Goal: Find specific page/section

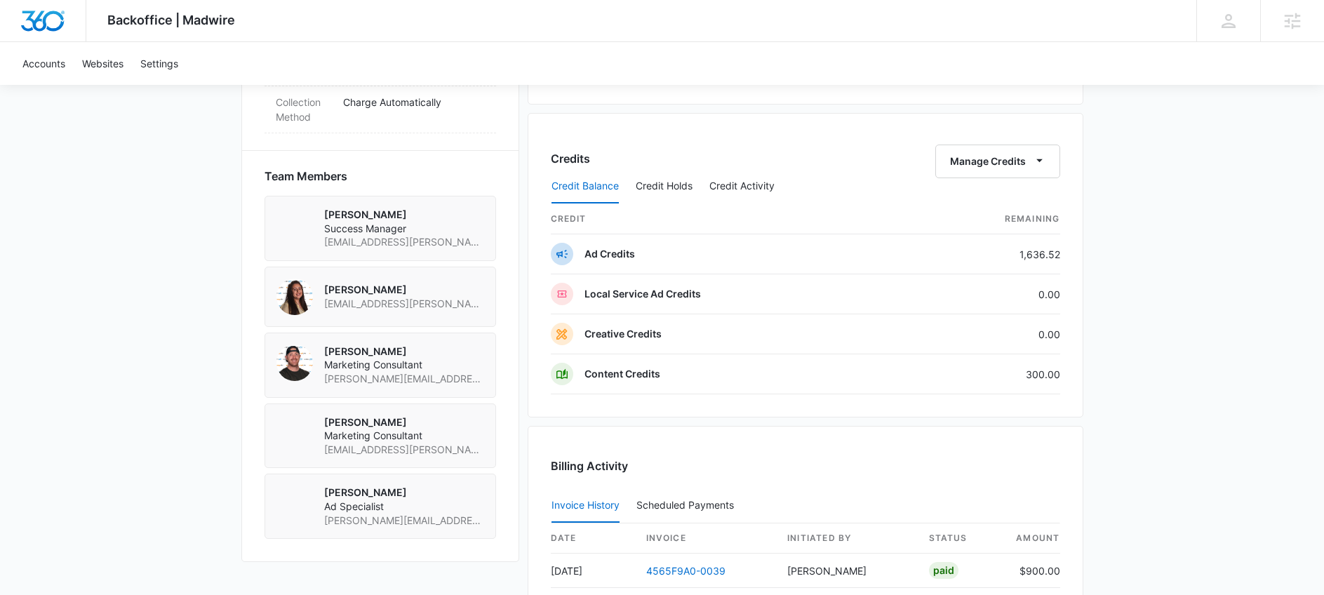
scroll to position [1068, 0]
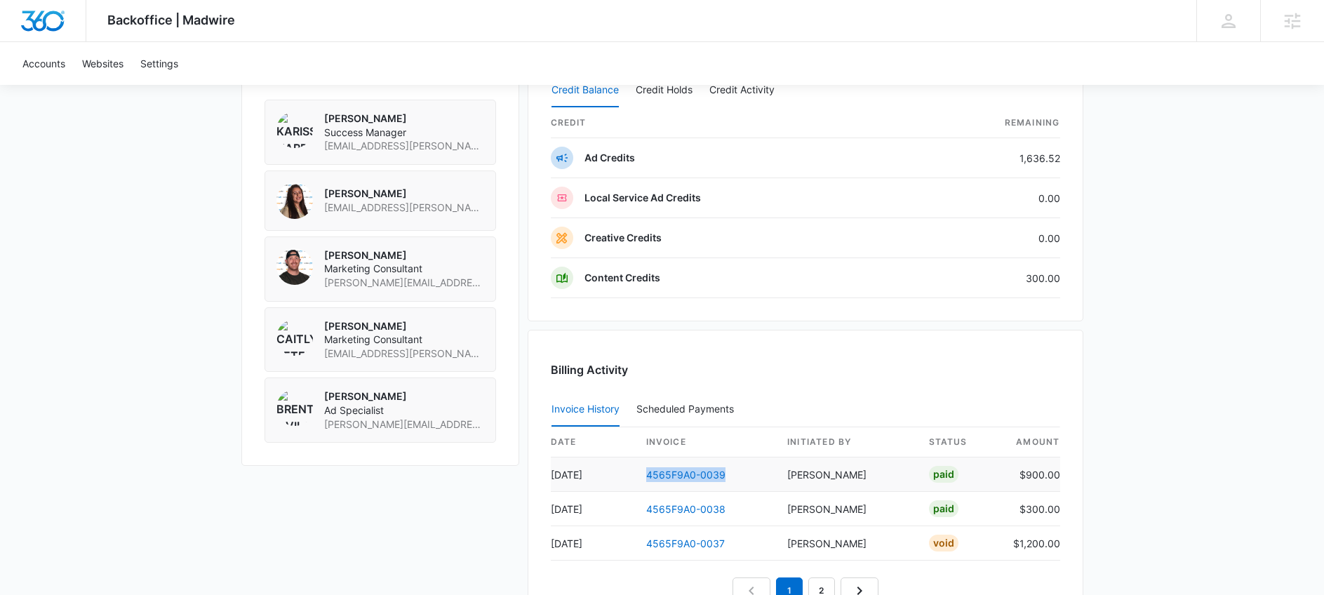
drag, startPoint x: 743, startPoint y: 474, endPoint x: 634, endPoint y: 474, distance: 108.8
click at [635, 474] on td "4565F9A0-0039" at bounding box center [706, 475] width 142 height 34
copy link "4565F9A0-0039"
